Goal: Information Seeking & Learning: Learn about a topic

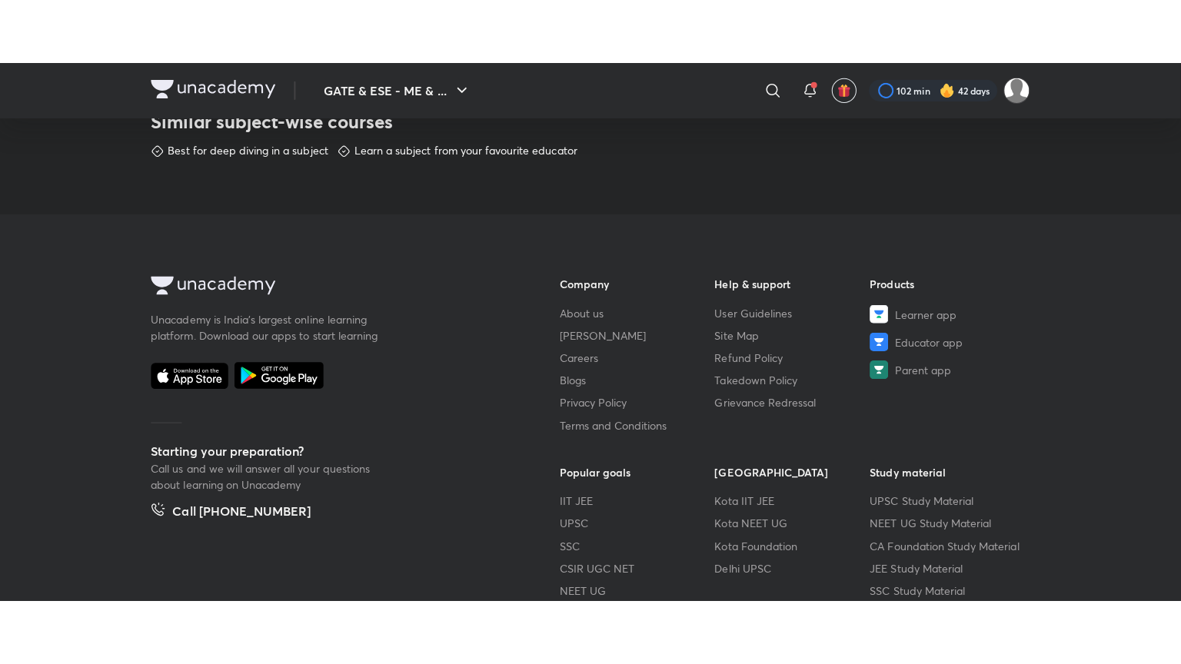
scroll to position [810, 0]
